Goal: Information Seeking & Learning: Learn about a topic

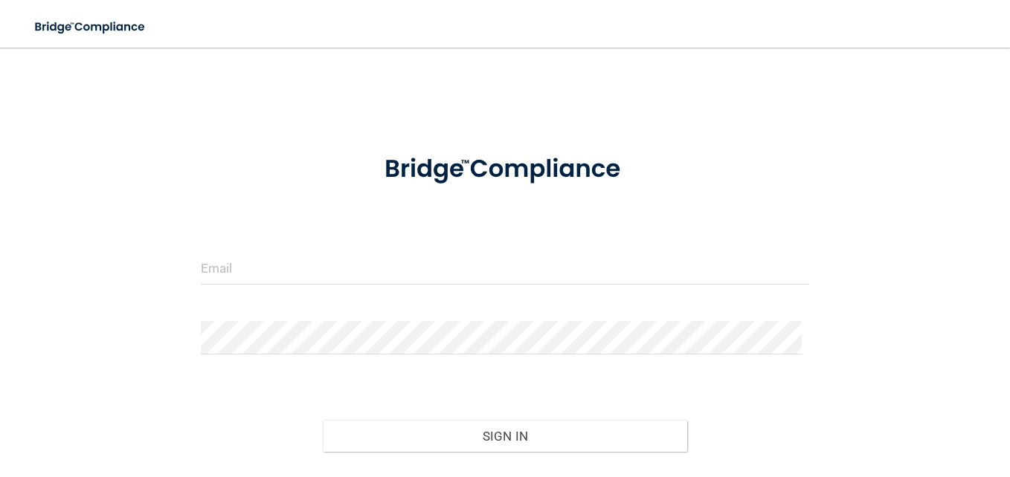
click at [174, 107] on div "Invalid email/password. You don't have permission to access that page. Sign In …" at bounding box center [505, 294] width 950 height 464
drag, startPoint x: 714, startPoint y: 137, endPoint x: 685, endPoint y: 143, distance: 30.5
click at [714, 137] on div at bounding box center [505, 169] width 630 height 65
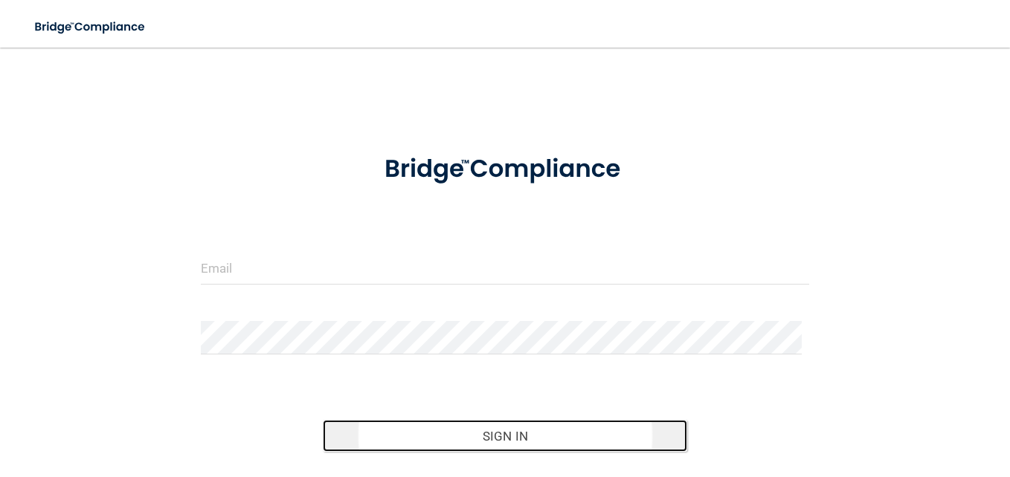
click at [498, 433] on button "Sign In" at bounding box center [505, 436] width 365 height 33
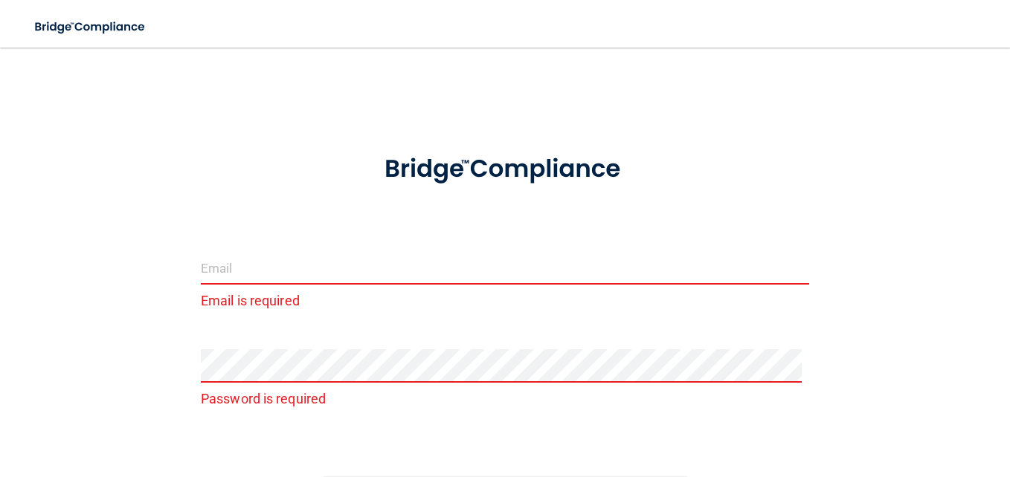
click at [427, 261] on input "email" at bounding box center [505, 267] width 608 height 33
type input "[EMAIL_ADDRESS][DOMAIN_NAME]"
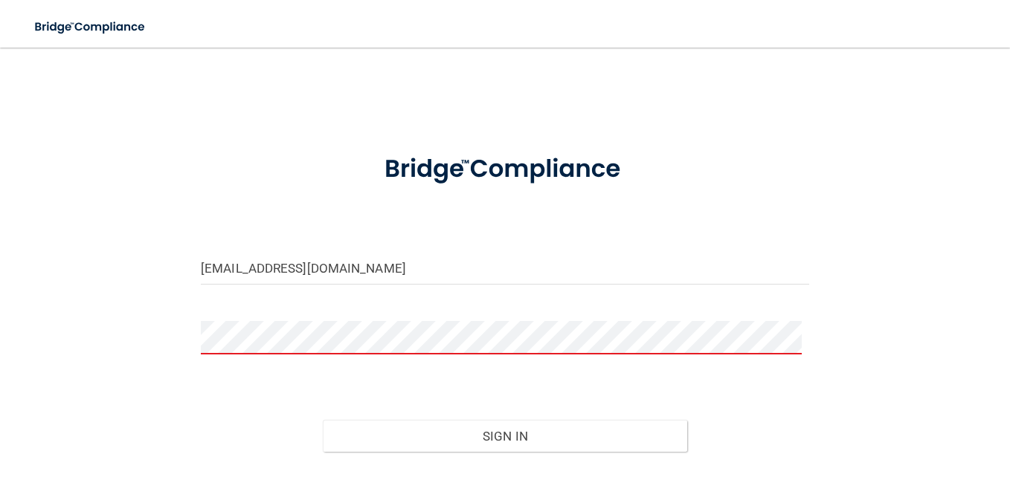
click at [323, 420] on button "Sign In" at bounding box center [505, 436] width 365 height 33
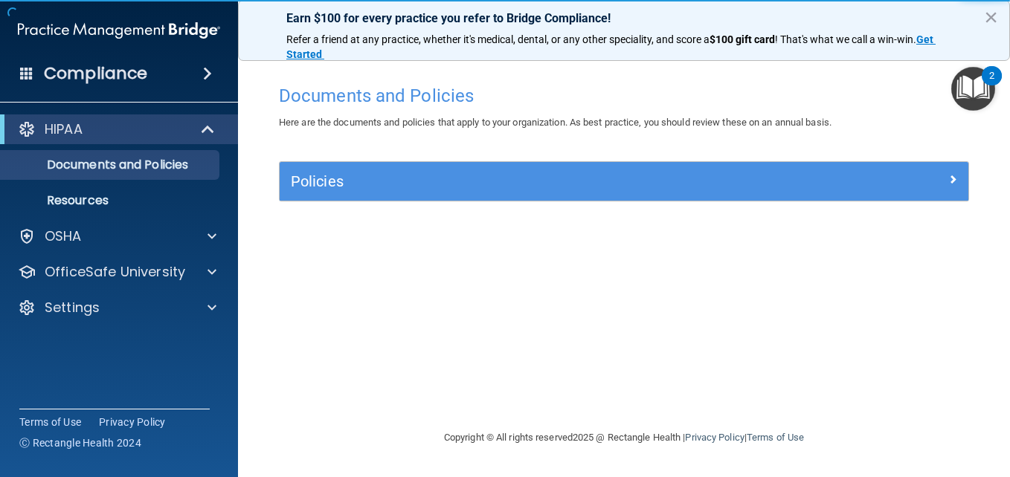
click at [989, 90] on div "2" at bounding box center [991, 85] width 5 height 19
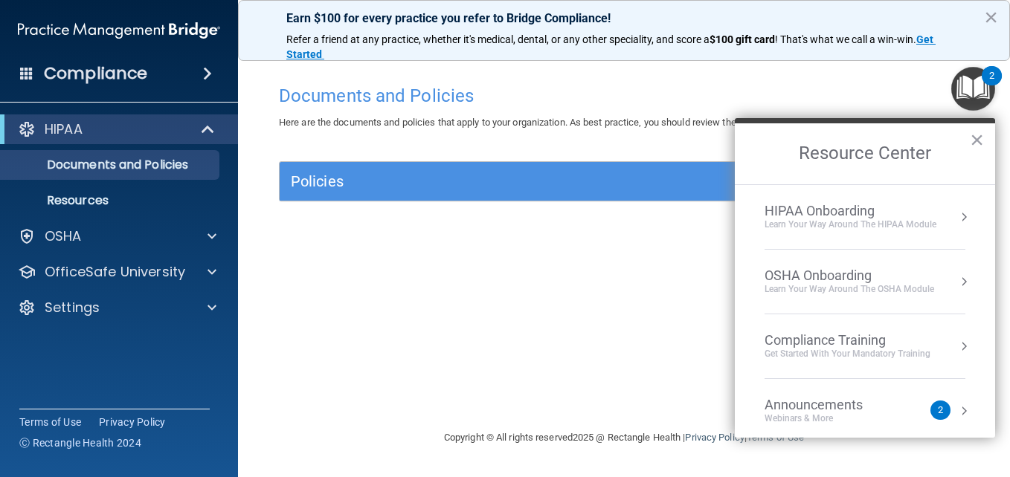
click at [879, 413] on div "Webinars & More" at bounding box center [828, 419] width 128 height 13
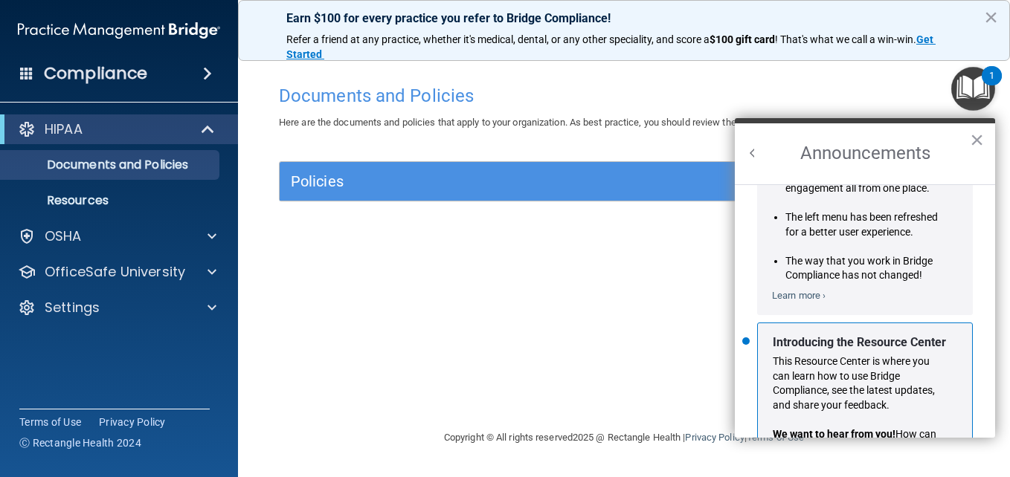
scroll to position [261, 0]
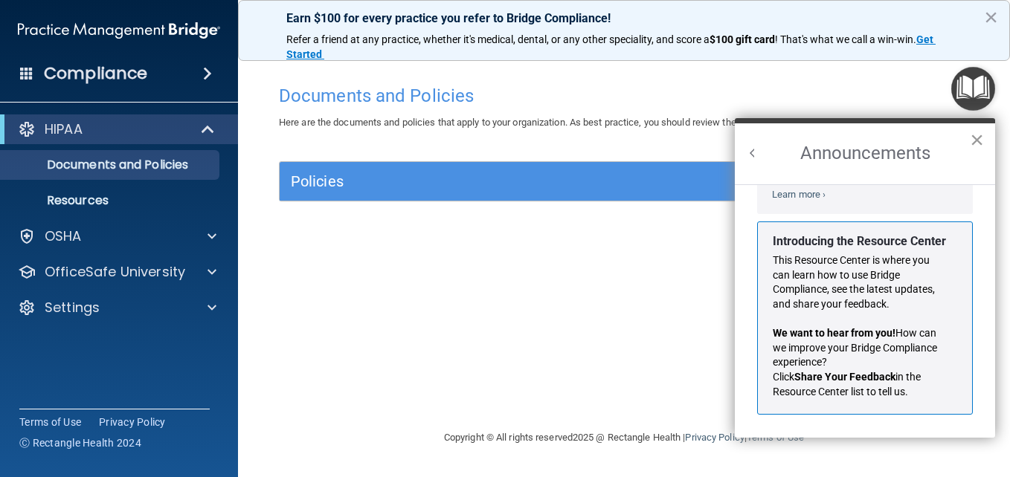
click at [971, 139] on button "×" at bounding box center [976, 140] width 14 height 24
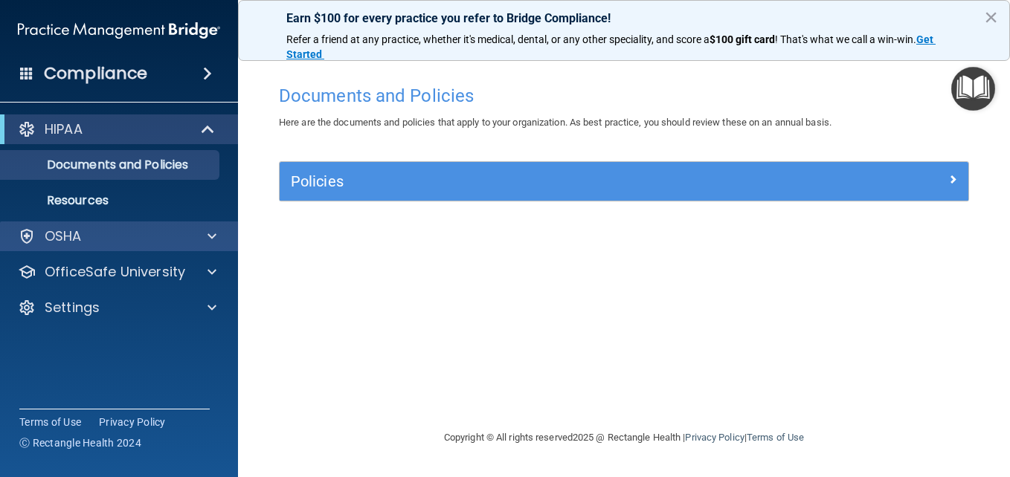
click at [201, 227] on div "OSHA" at bounding box center [119, 237] width 239 height 30
click at [54, 242] on p "OSHA" at bounding box center [63, 236] width 37 height 18
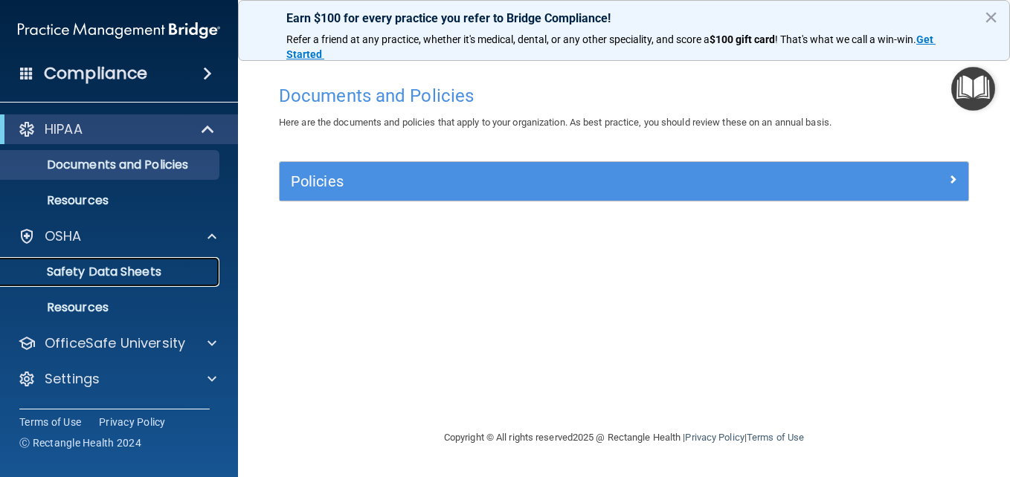
click at [95, 272] on p "Safety Data Sheets" at bounding box center [111, 272] width 203 height 15
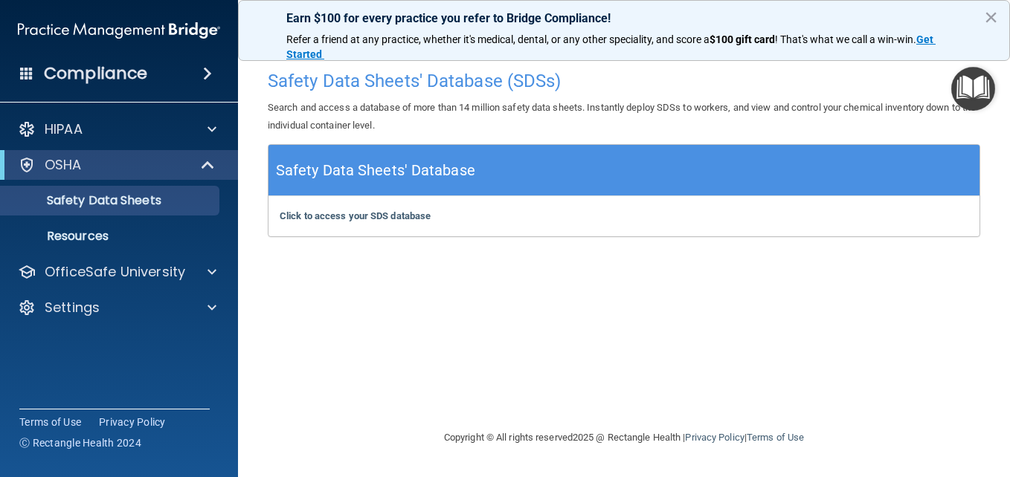
click at [106, 77] on h4 "Compliance" at bounding box center [95, 73] width 103 height 21
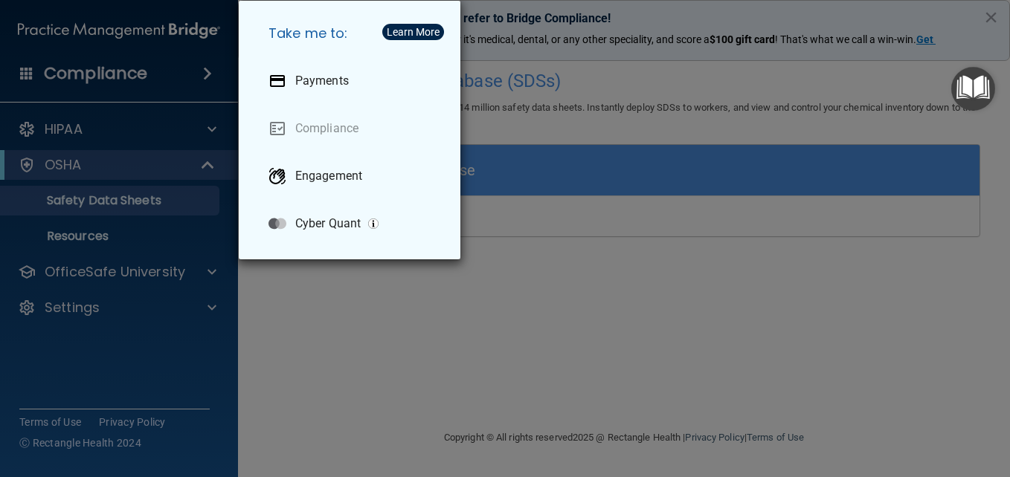
click at [560, 274] on div "Take me to: Payments Compliance Engagement Cyber Quant" at bounding box center [505, 238] width 1010 height 477
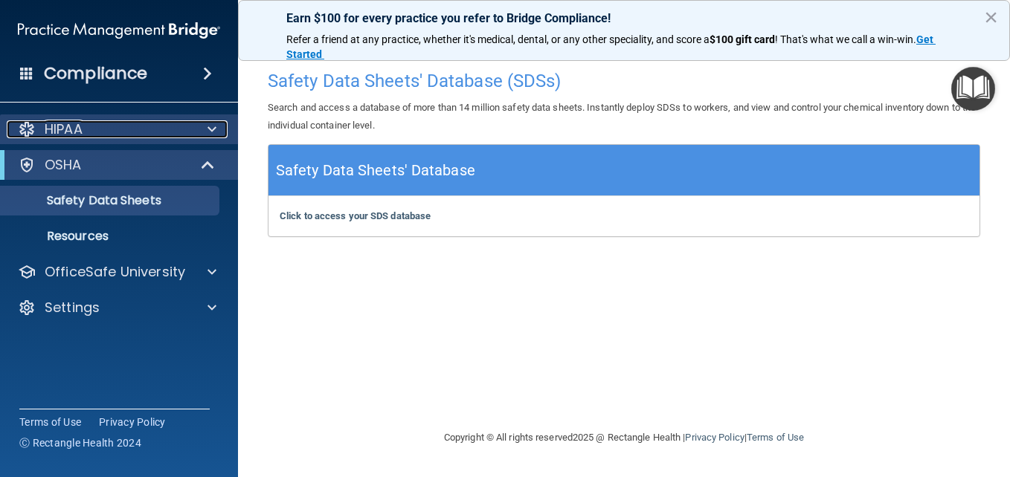
click at [149, 126] on div "HIPAA" at bounding box center [99, 129] width 184 height 18
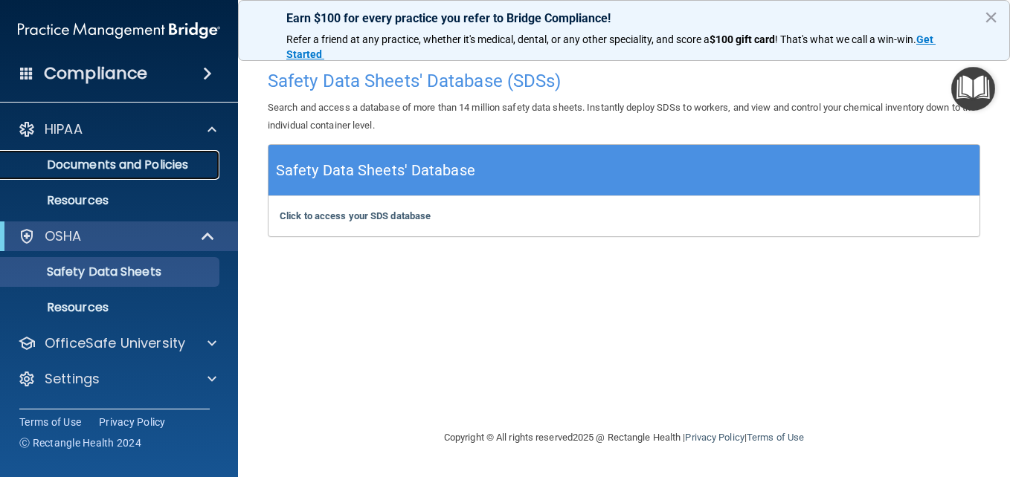
click at [117, 164] on p "Documents and Policies" at bounding box center [111, 165] width 203 height 15
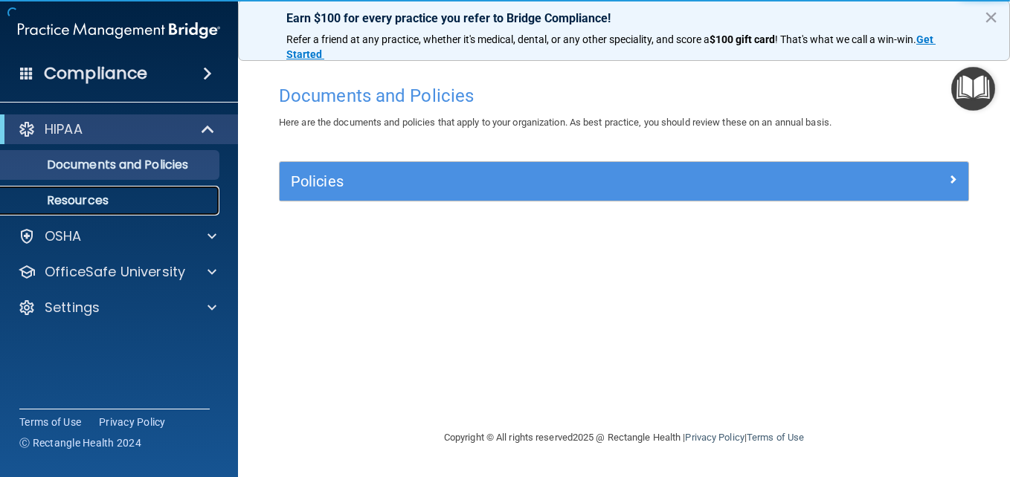
click at [89, 198] on p "Resources" at bounding box center [111, 200] width 203 height 15
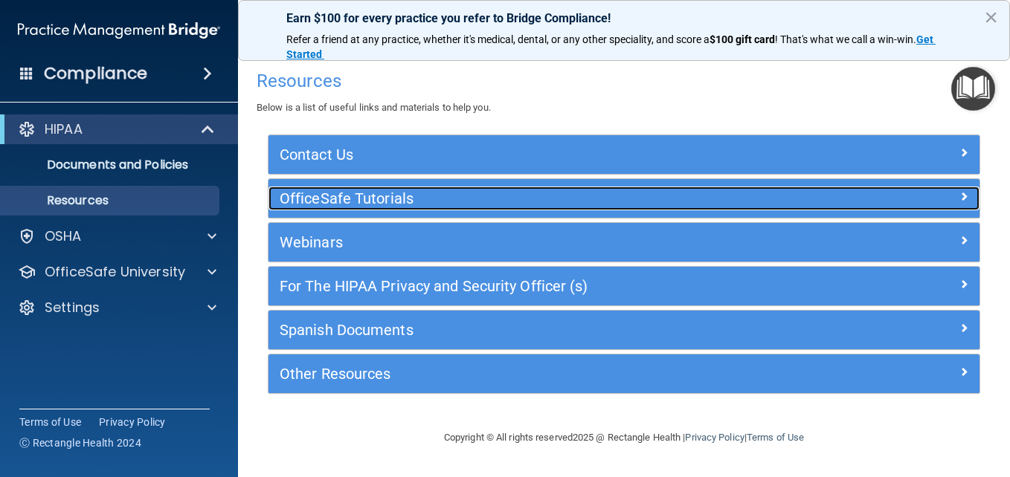
click at [374, 203] on h5 "OfficeSafe Tutorials" at bounding box center [535, 198] width 511 height 16
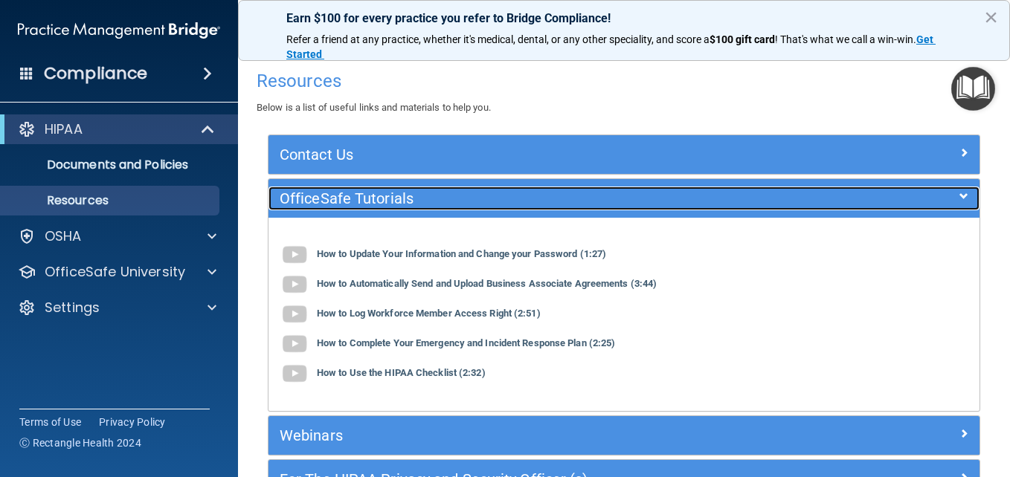
click at [387, 190] on h5 "OfficeSafe Tutorials" at bounding box center [535, 198] width 511 height 16
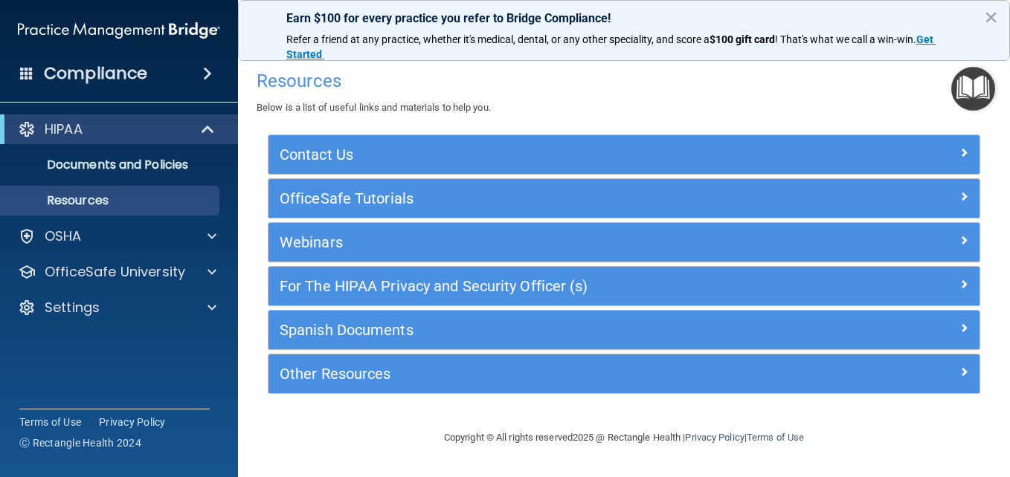
click at [313, 423] on footer "Copyright © All rights reserved 2025 @ Rectangle Health | Privacy Policy | Term…" at bounding box center [624, 438] width 712 height 48
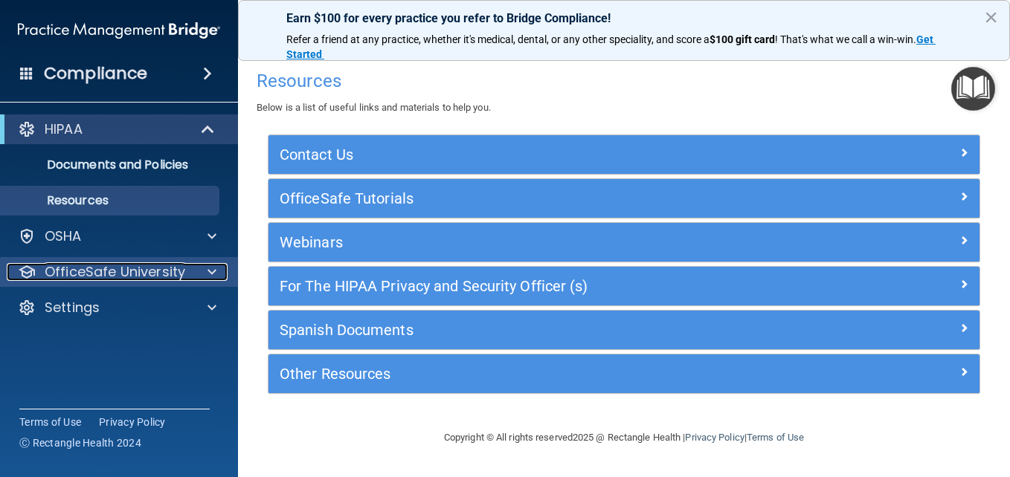
click at [78, 271] on p "OfficeSafe University" at bounding box center [115, 272] width 141 height 18
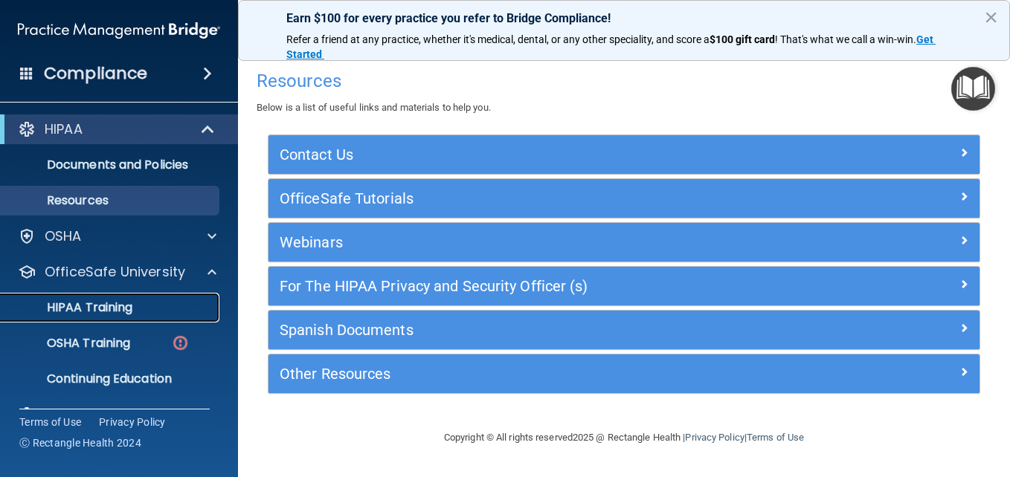
click at [80, 307] on p "HIPAA Training" at bounding box center [71, 307] width 123 height 15
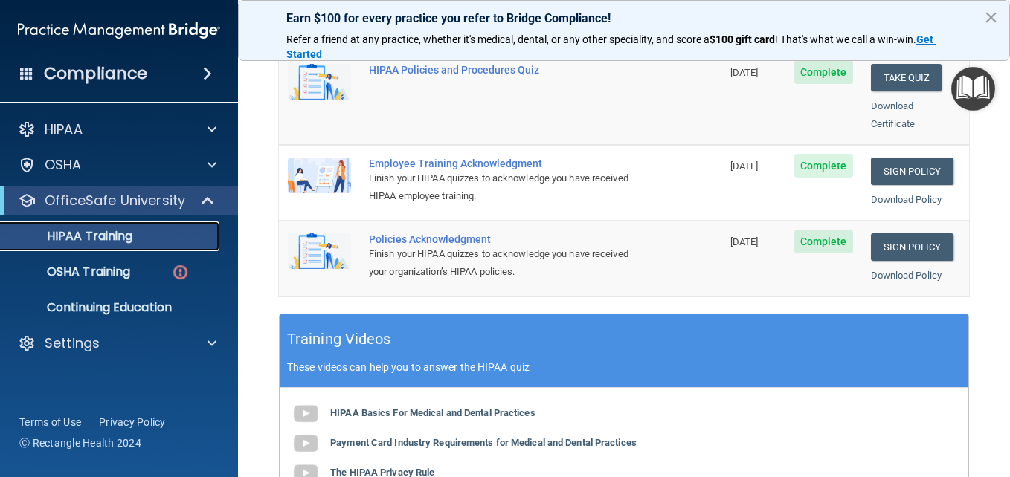
scroll to position [446, 0]
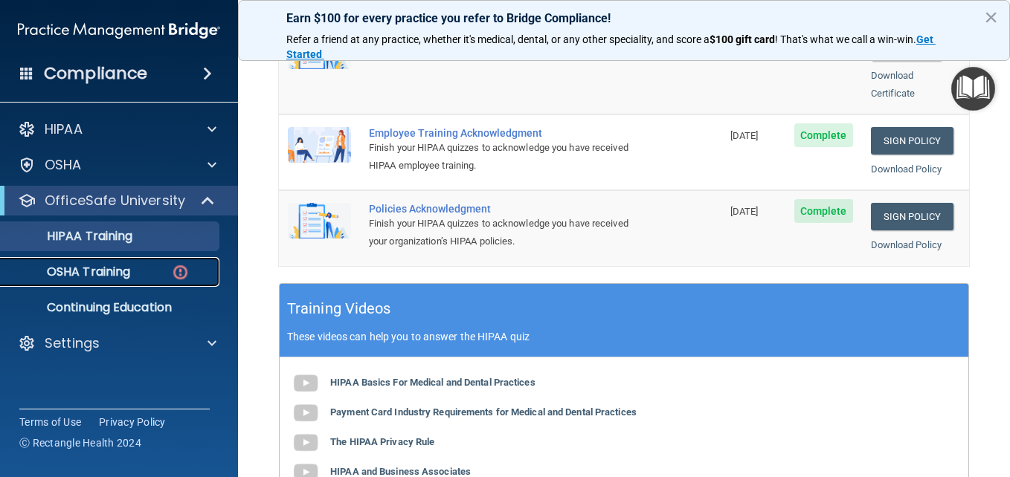
click at [91, 271] on p "OSHA Training" at bounding box center [70, 272] width 120 height 15
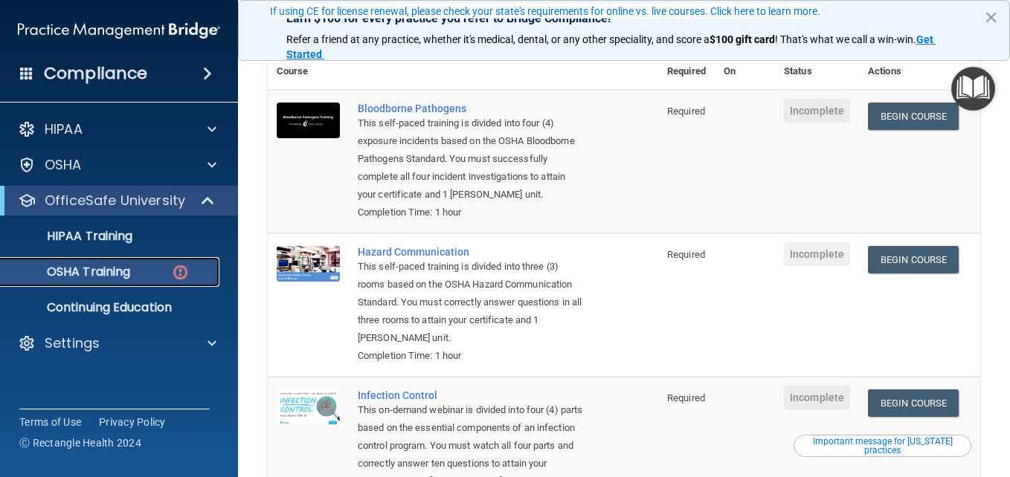
scroll to position [149, 0]
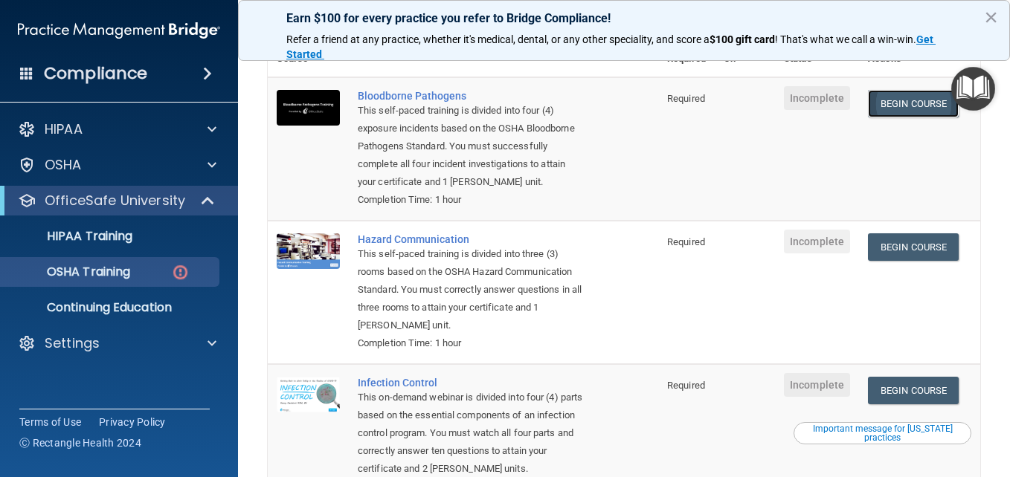
click at [916, 102] on link "Begin Course" at bounding box center [913, 104] width 91 height 28
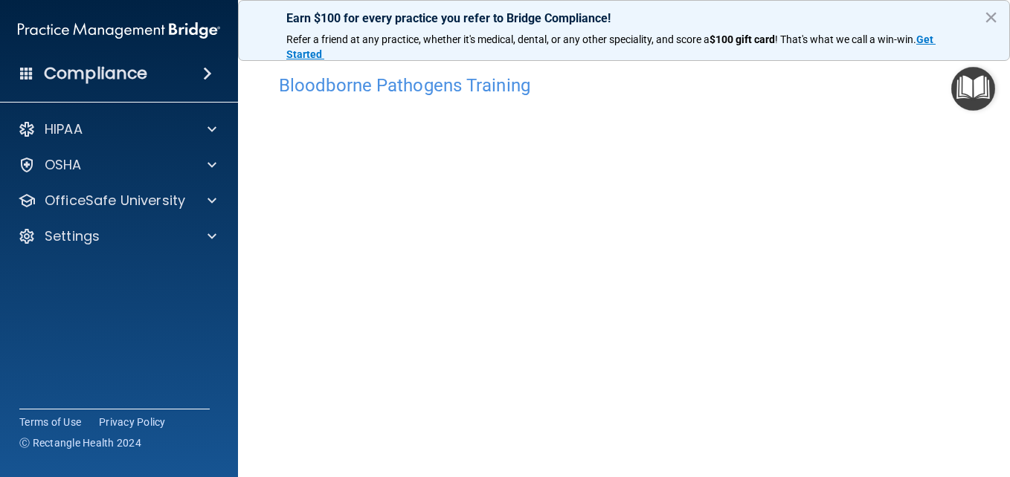
scroll to position [48, 0]
click at [979, 169] on main "Bloodborne Pathogens Training This course doesn’t expire until . Are you sure y…" at bounding box center [624, 263] width 772 height 430
click at [980, 256] on main "Bloodborne Pathogens Training This course doesn’t expire until . Are you sure y…" at bounding box center [624, 263] width 772 height 430
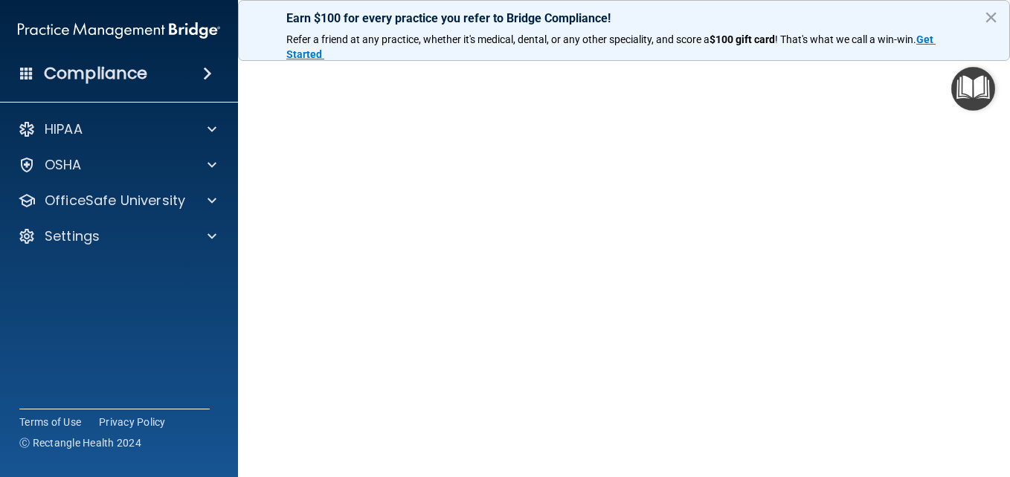
click at [965, 242] on div "Bloodborne Pathogens Training This course doesn’t expire until . Are you sure y…" at bounding box center [624, 287] width 712 height 514
click at [963, 323] on div "Bloodborne Pathogens Training This course doesn’t expire until . Are you sure y…" at bounding box center [624, 287] width 712 height 514
click at [976, 198] on main "Bloodborne Pathogens Training This course doesn’t expire until . Are you sure y…" at bounding box center [624, 263] width 772 height 430
click at [983, 167] on main "Bloodborne Pathogens Training This course doesn’t expire until . Are you sure y…" at bounding box center [624, 263] width 772 height 430
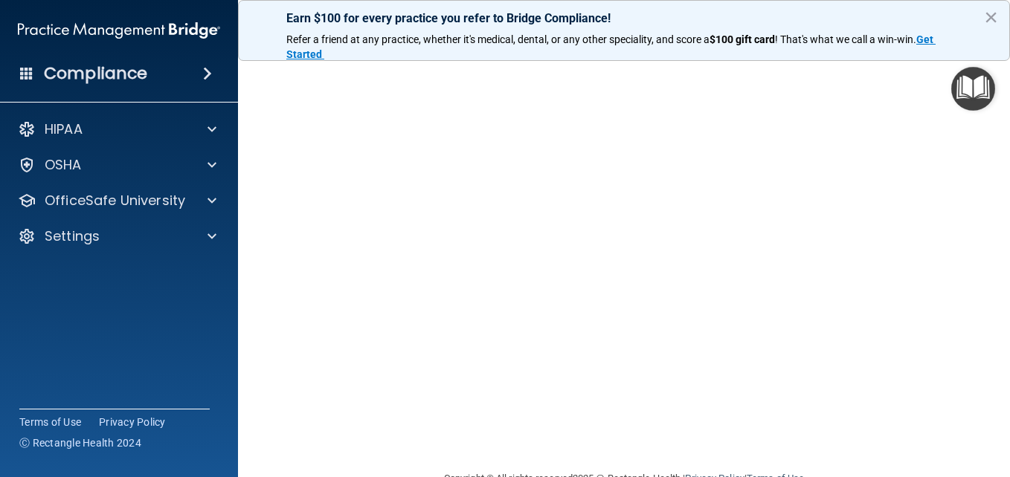
click at [972, 204] on main "Bloodborne Pathogens Training This course doesn’t expire until . Are you sure y…" at bounding box center [624, 263] width 772 height 430
click at [989, 17] on button "×" at bounding box center [991, 17] width 14 height 24
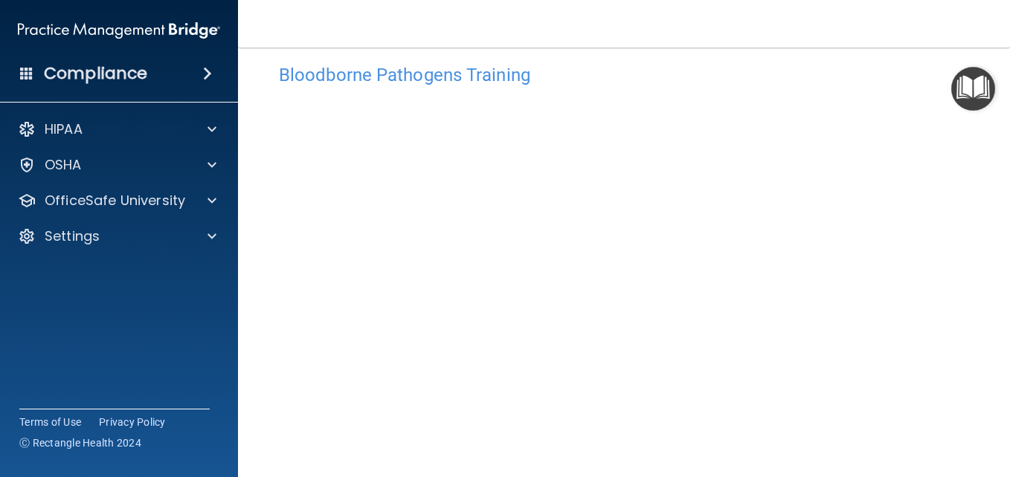
scroll to position [0, 0]
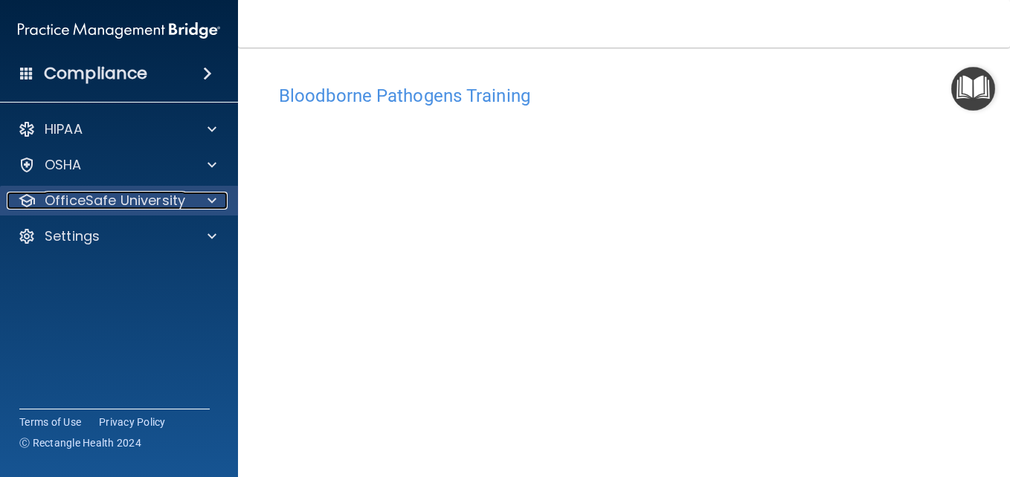
click at [210, 201] on span at bounding box center [211, 201] width 9 height 18
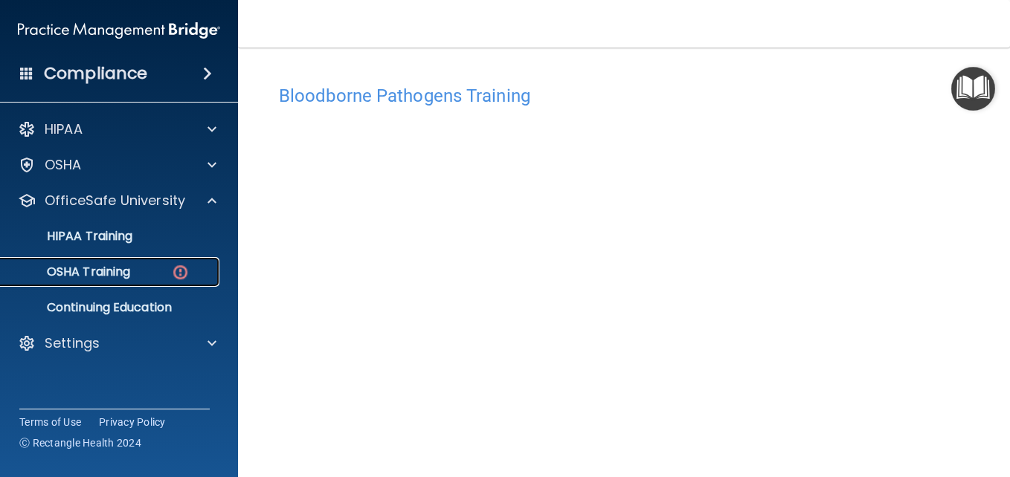
click at [108, 266] on p "OSHA Training" at bounding box center [70, 272] width 120 height 15
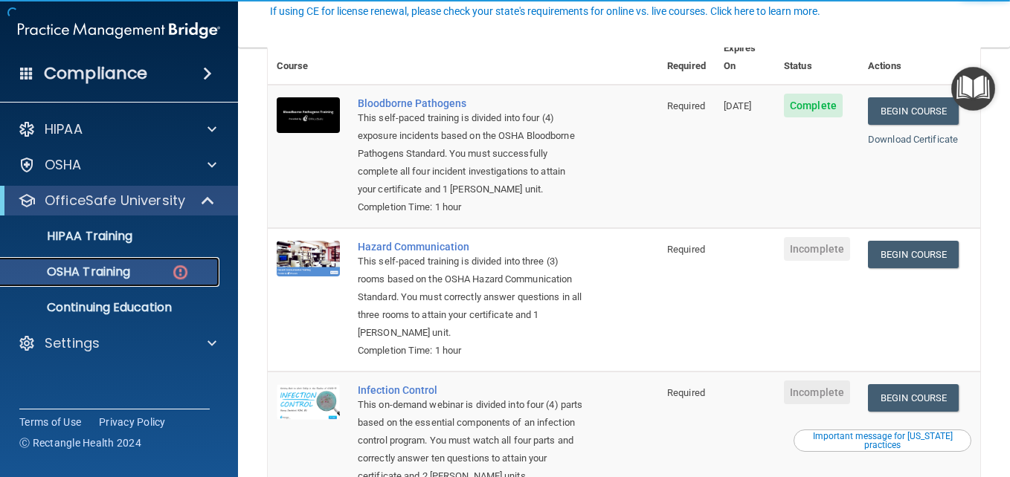
scroll to position [149, 0]
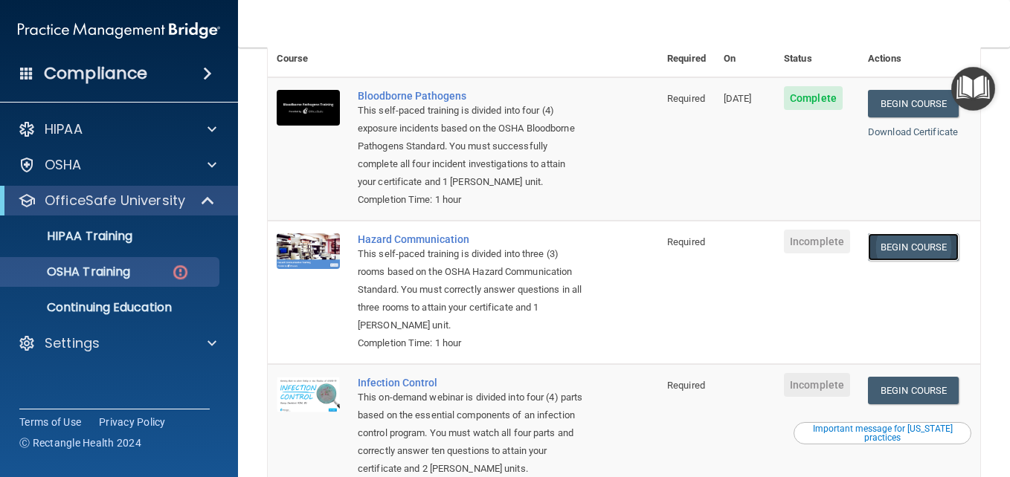
click at [917, 253] on link "Begin Course" at bounding box center [913, 247] width 91 height 28
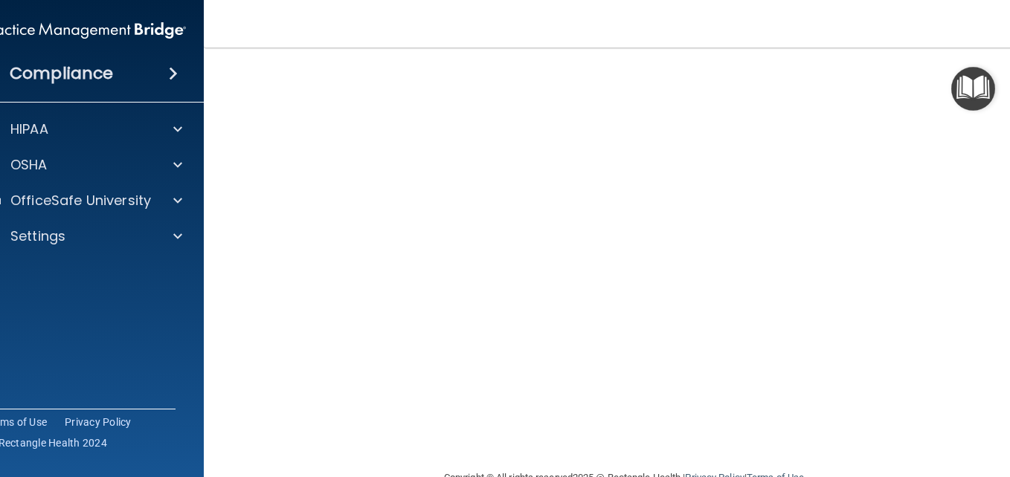
scroll to position [82, 0]
click at [779, 33] on nav "Toggle navigation [PERSON_NAME] [EMAIL_ADDRESS][DOMAIN_NAME] Manage My Enterpri…" at bounding box center [624, 24] width 840 height 48
click at [585, 33] on nav "Toggle navigation [PERSON_NAME] [EMAIL_ADDRESS][DOMAIN_NAME] Manage My Enterpri…" at bounding box center [624, 24] width 840 height 48
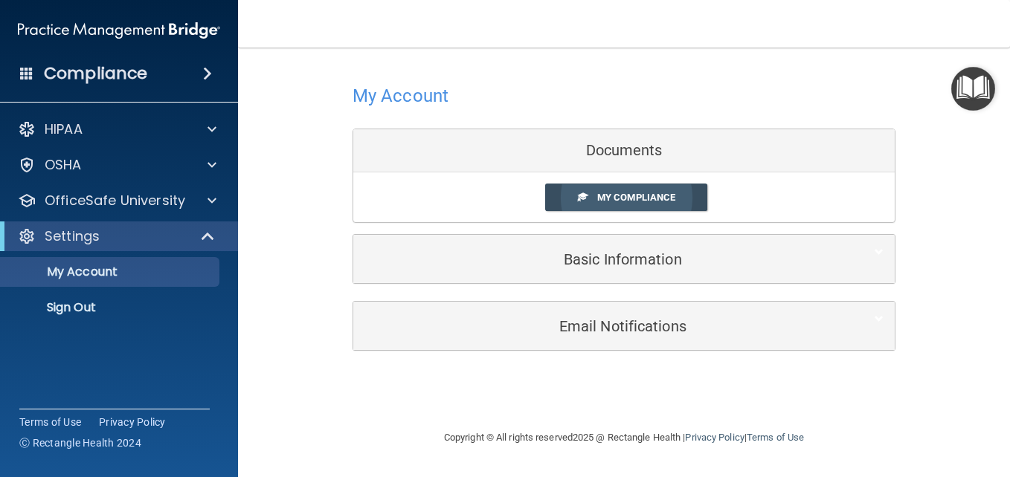
click at [659, 203] on span "My Compliance" at bounding box center [636, 197] width 78 height 11
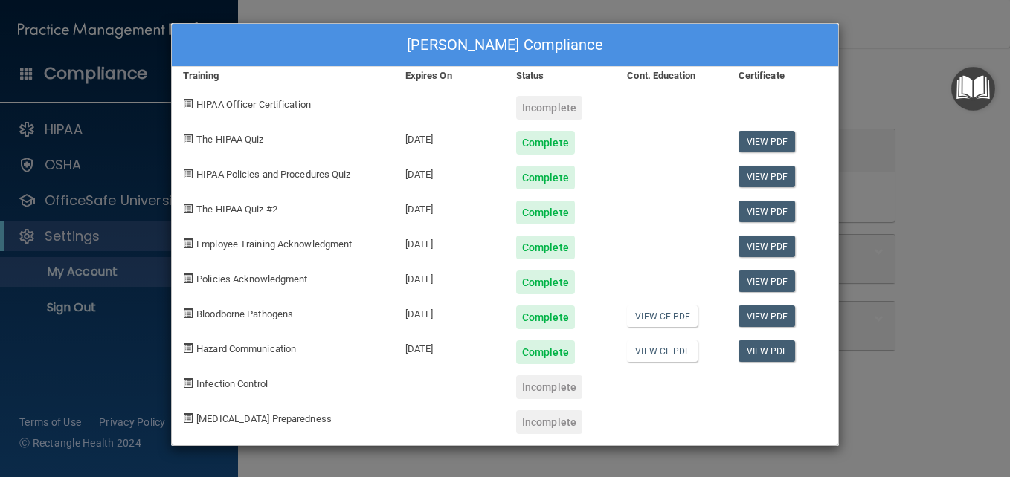
click at [900, 33] on div "[PERSON_NAME] Compliance Training Expires On Status Cont. Education Certificate…" at bounding box center [505, 238] width 1010 height 477
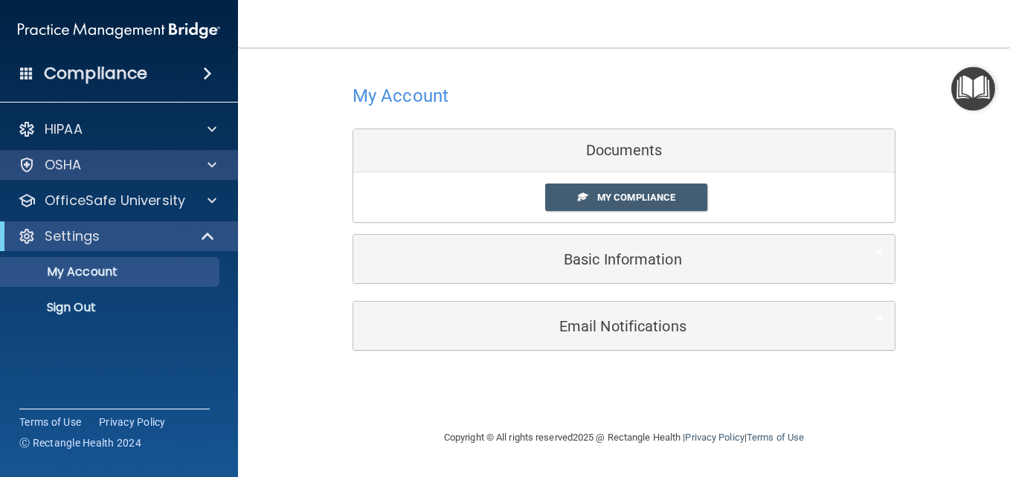
click at [230, 169] on div "OSHA" at bounding box center [119, 165] width 239 height 30
click at [215, 167] on span at bounding box center [211, 165] width 9 height 18
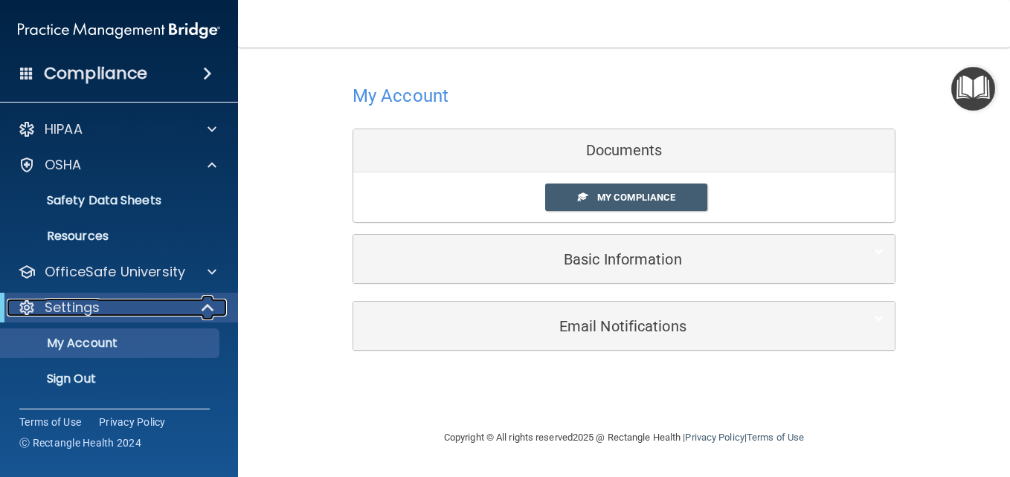
click at [210, 305] on span at bounding box center [209, 308] width 13 height 18
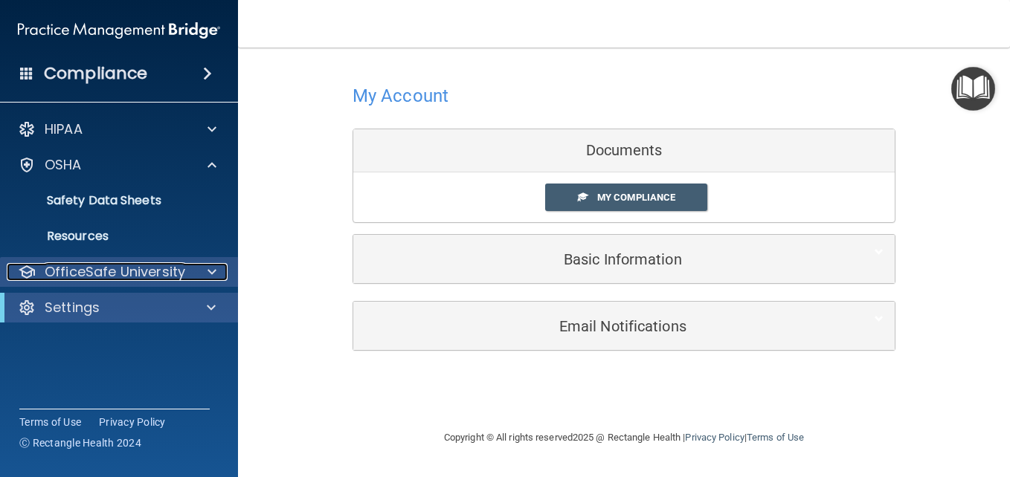
click at [213, 274] on span at bounding box center [211, 272] width 9 height 18
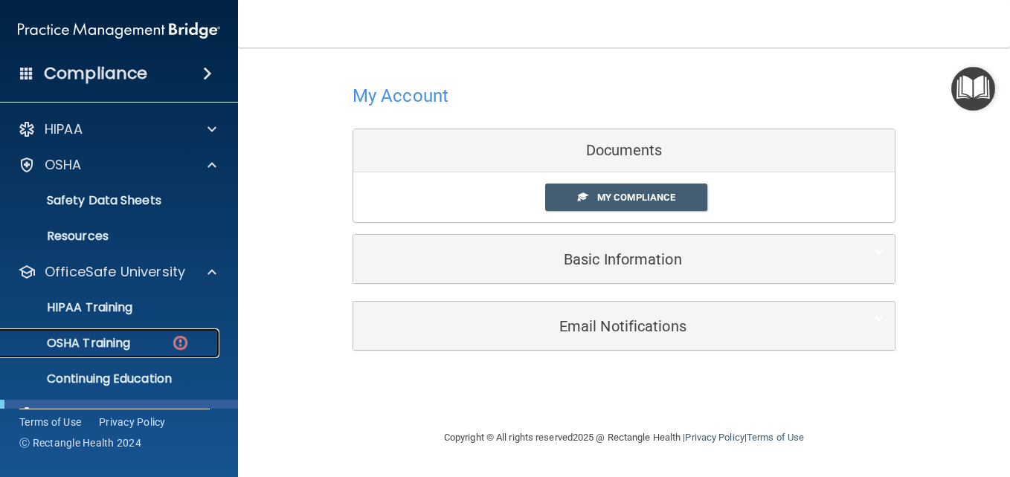
click at [83, 343] on p "OSHA Training" at bounding box center [70, 343] width 120 height 15
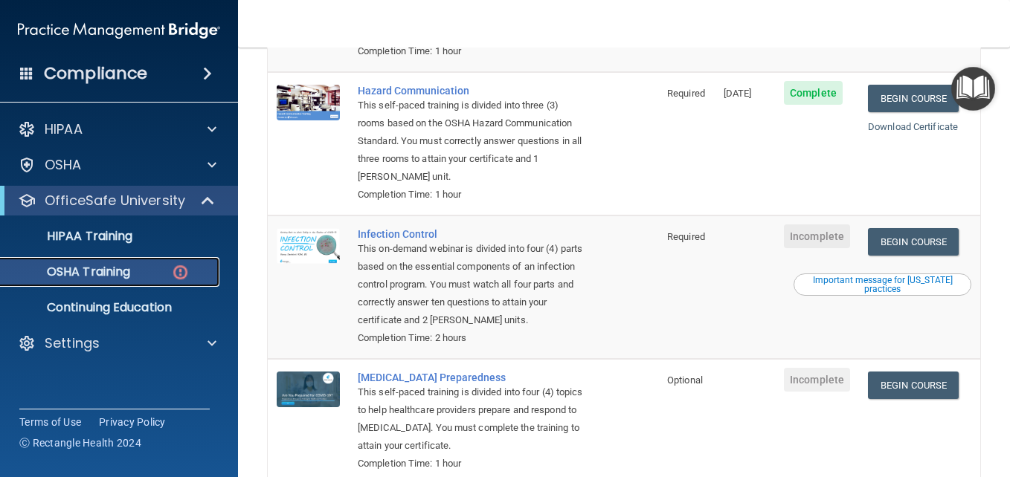
scroll to position [372, 0]
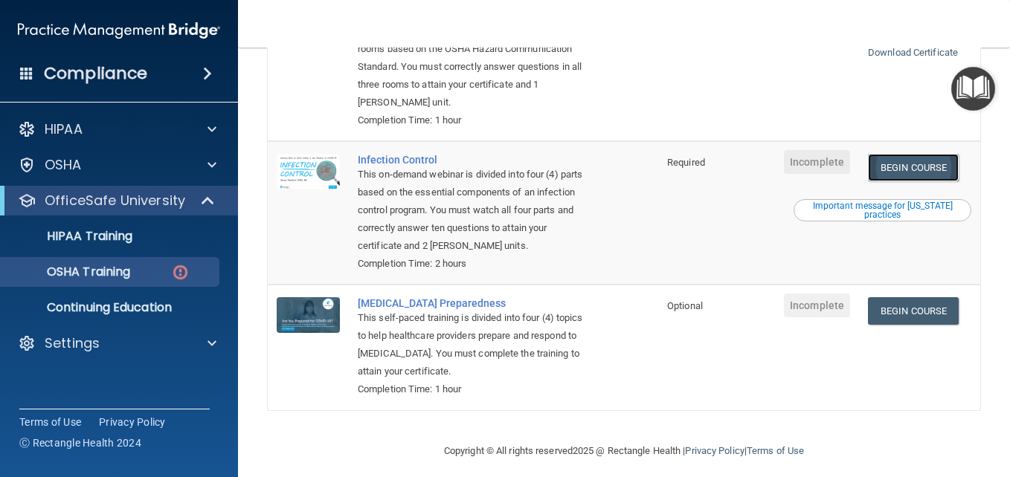
click at [911, 169] on link "Begin Course" at bounding box center [913, 168] width 91 height 28
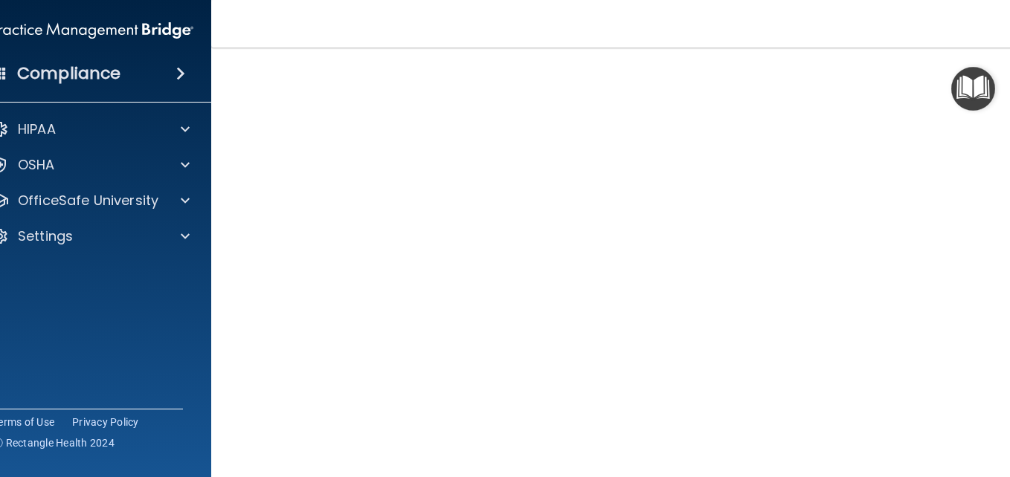
scroll to position [149, 0]
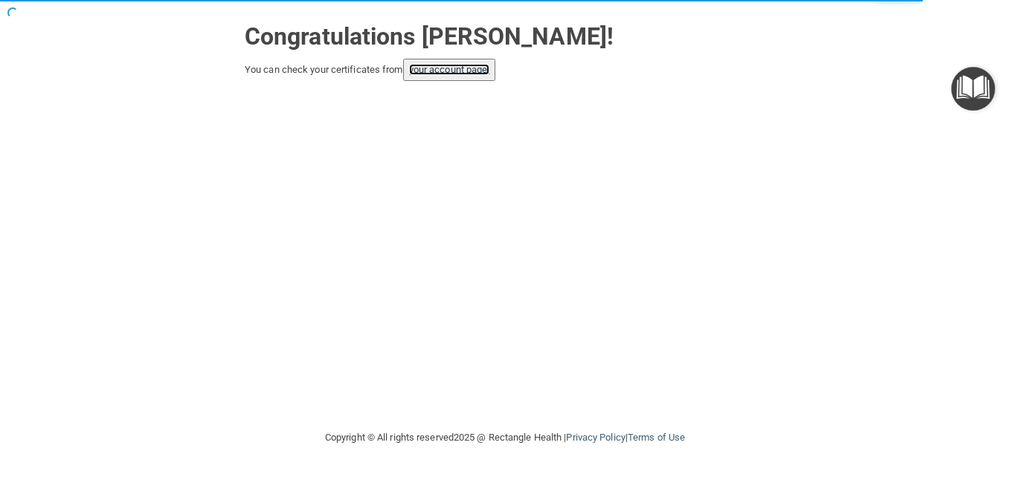
click at [432, 72] on link "your account page!" at bounding box center [449, 69] width 81 height 11
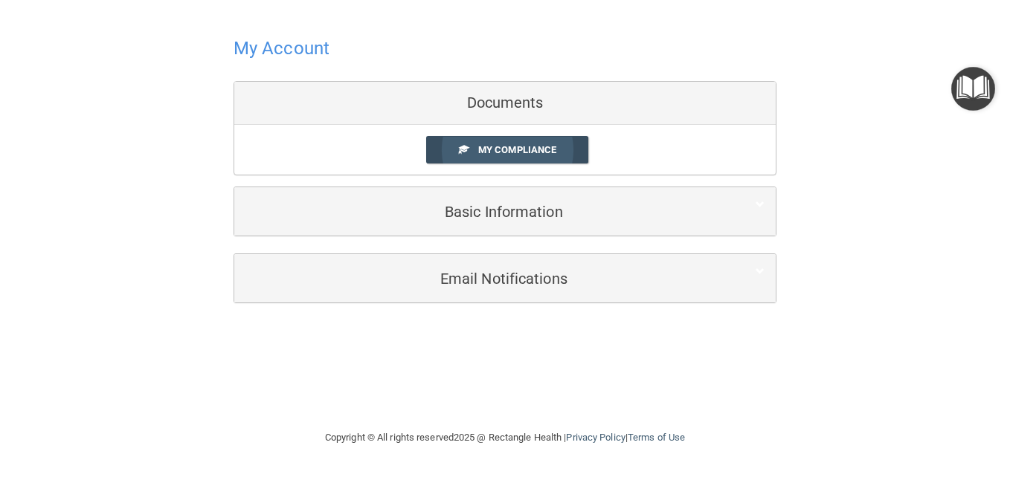
click at [526, 155] on span "My Compliance" at bounding box center [517, 149] width 78 height 11
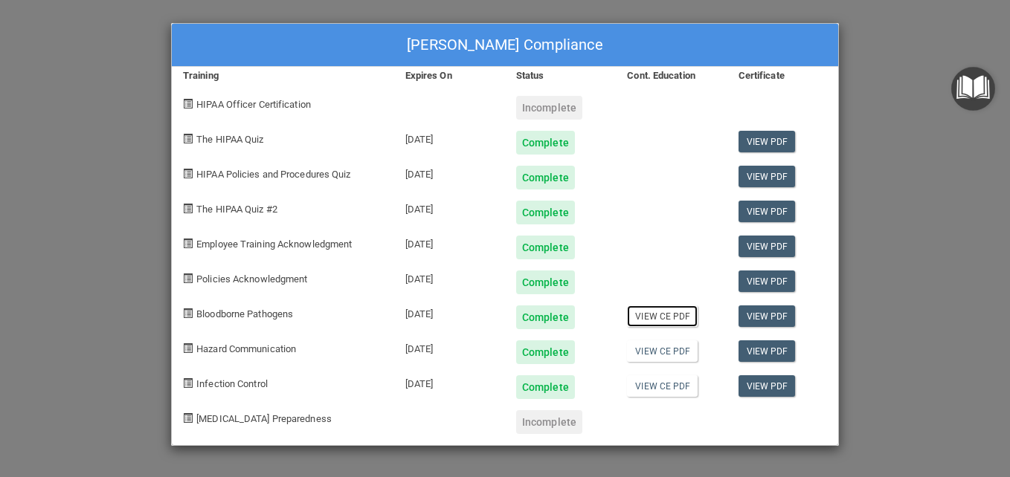
click at [668, 318] on link "View CE PDF" at bounding box center [662, 317] width 71 height 22
click at [667, 360] on div "View CE PDF" at bounding box center [671, 346] width 111 height 35
click at [668, 356] on link "View CE PDF" at bounding box center [662, 351] width 71 height 22
click at [673, 389] on link "View CE PDF" at bounding box center [662, 386] width 71 height 22
click at [860, 109] on div "[PERSON_NAME] Compliance Training Expires On Status Cont. Education Certificate…" at bounding box center [505, 238] width 1010 height 477
